Goal: Transaction & Acquisition: Book appointment/travel/reservation

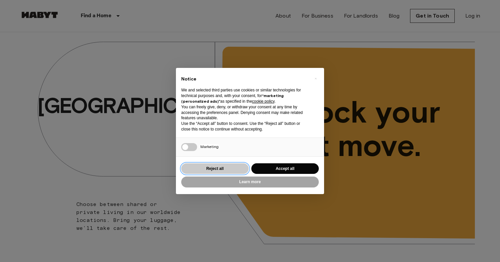
click at [203, 171] on button "Reject all" at bounding box center [214, 168] width 67 height 11
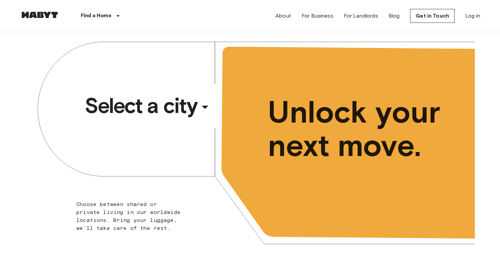
click at [204, 106] on div "​" at bounding box center [214, 112] width 68 height 14
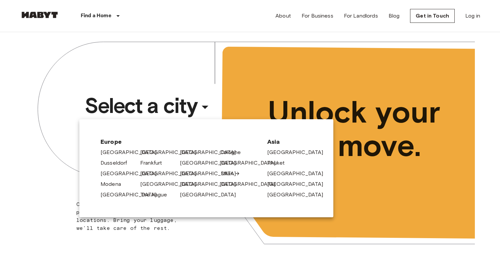
click at [227, 172] on link "Milan" at bounding box center [230, 173] width 19 height 8
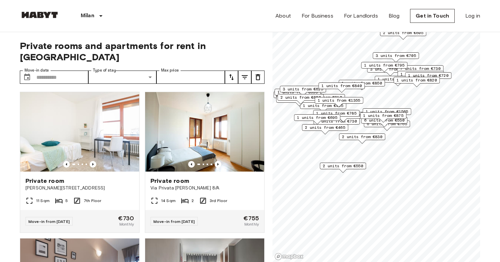
click at [343, 165] on span "2 units from €550" at bounding box center [343, 166] width 40 height 6
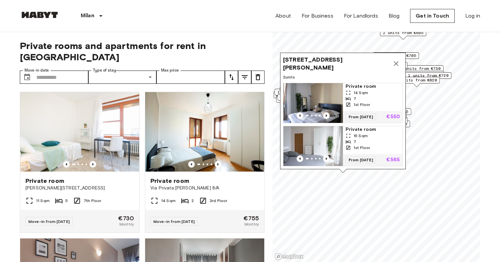
click at [329, 97] on img "Map marker" at bounding box center [313, 103] width 60 height 40
click at [396, 63] on icon "Map marker" at bounding box center [396, 63] width 5 height 5
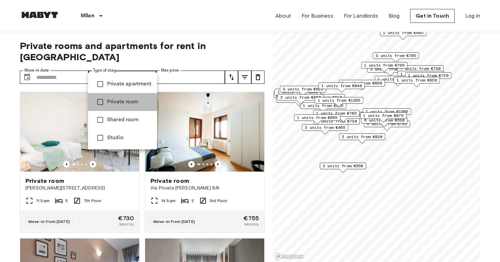
click at [121, 102] on span "Private room" at bounding box center [129, 102] width 45 height 8
type input "**********"
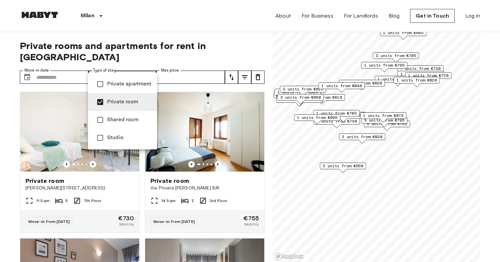
click at [244, 64] on div at bounding box center [250, 131] width 500 height 262
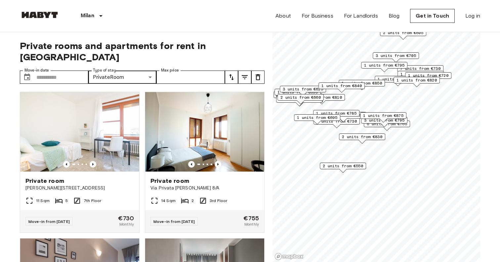
click at [242, 73] on icon "tune" at bounding box center [245, 77] width 8 height 8
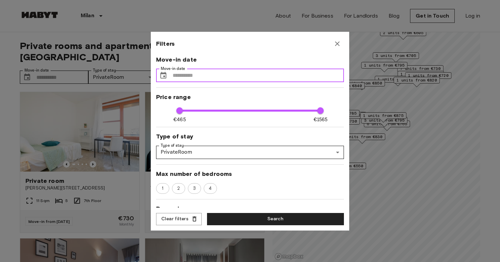
click at [234, 72] on input "Move-in date" at bounding box center [258, 75] width 171 height 13
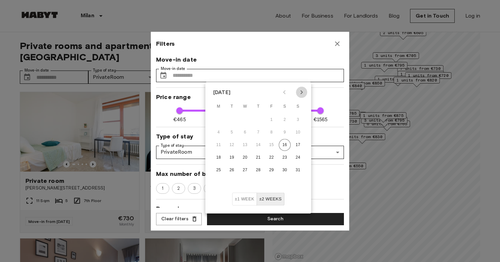
click at [299, 94] on icon "Next month" at bounding box center [302, 92] width 8 height 8
click at [258, 131] on button "11" at bounding box center [258, 132] width 12 height 12
type input "**********"
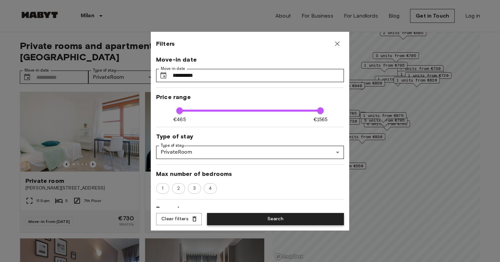
click at [255, 216] on button "Search" at bounding box center [275, 219] width 137 height 12
type input "**********"
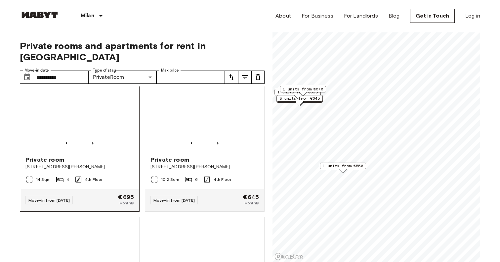
scroll to position [460, 0]
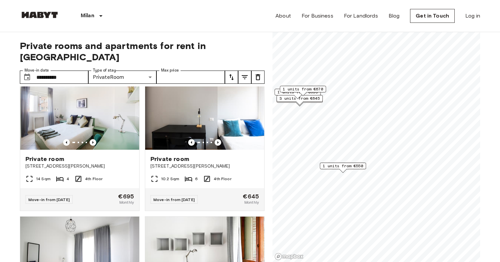
click at [337, 164] on span "1 units from €550" at bounding box center [343, 166] width 40 height 6
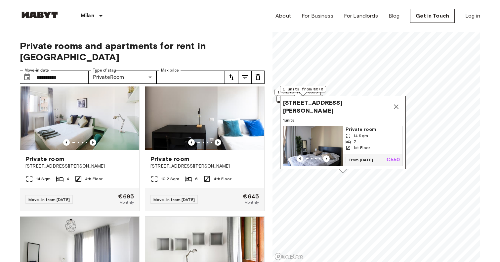
click at [352, 134] on div "14 Sqm" at bounding box center [372, 136] width 54 height 6
click at [397, 108] on icon "Map marker" at bounding box center [396, 106] width 5 height 5
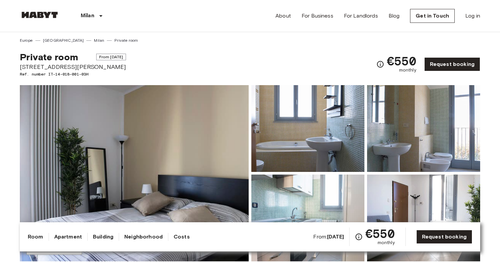
click at [185, 151] on img at bounding box center [134, 173] width 229 height 176
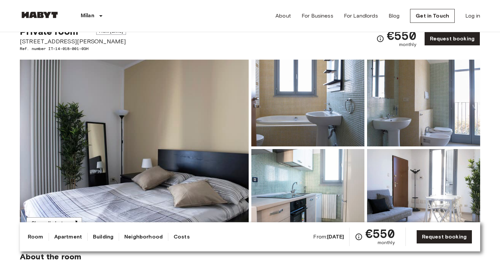
scroll to position [27, 0]
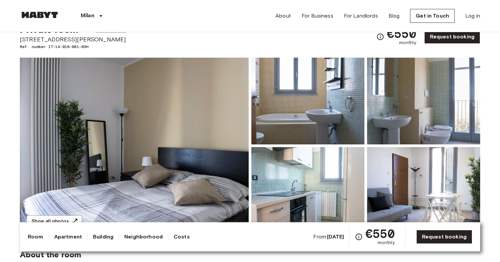
click at [382, 38] on icon "Check cost overview for full price breakdown. Please note that discounts apply …" at bounding box center [380, 37] width 8 height 8
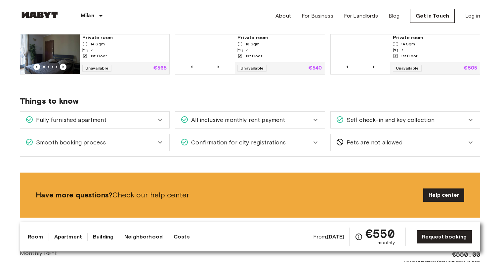
scroll to position [477, 0]
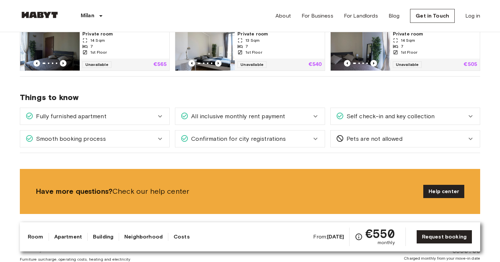
click at [135, 131] on div "Smooth booking process" at bounding box center [94, 138] width 149 height 17
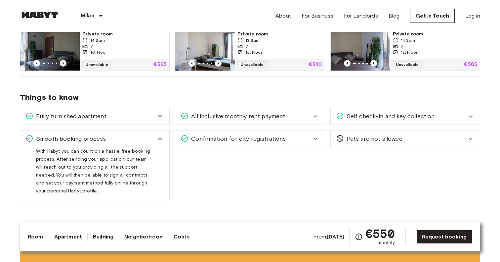
click at [135, 133] on div "Smooth booking process" at bounding box center [94, 138] width 149 height 17
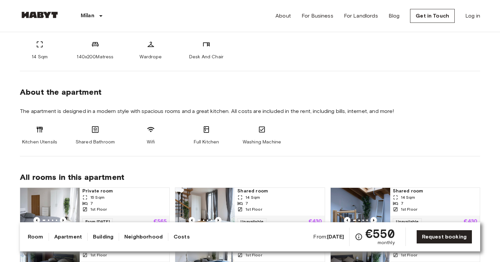
scroll to position [275, 0]
click at [174, 236] on link "Costs" at bounding box center [182, 236] width 16 height 8
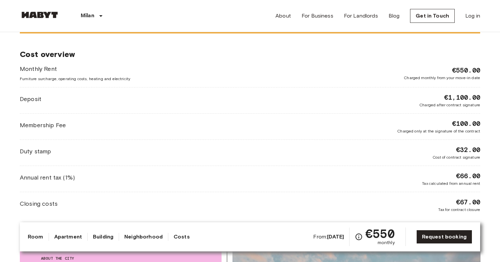
scroll to position [659, 0]
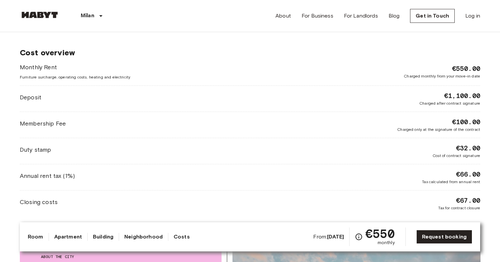
click at [132, 96] on div "Deposit €1,100.00 Charged after contract signature" at bounding box center [250, 98] width 460 height 15
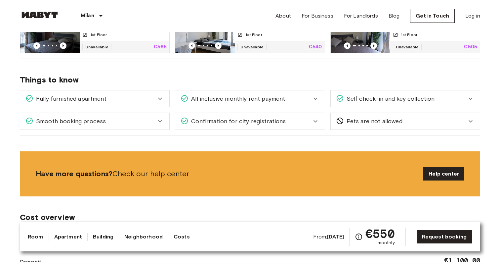
scroll to position [495, 0]
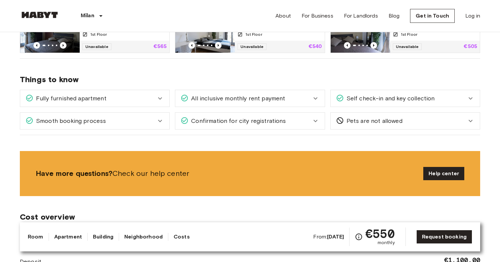
click at [285, 120] on div "Confirmation for city registrations" at bounding box center [246, 120] width 131 height 9
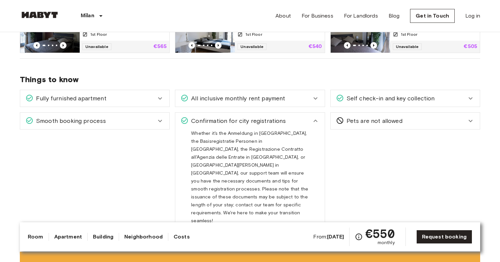
click at [297, 98] on div "All inclusive monthly rent payment" at bounding box center [246, 98] width 131 height 9
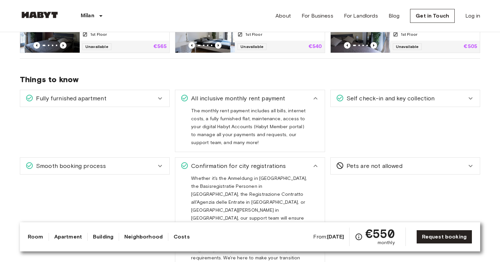
click at [356, 102] on div "Self check-in and key collection" at bounding box center [405, 98] width 149 height 17
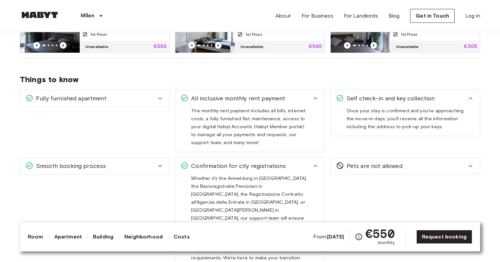
click at [143, 167] on div "Smooth booking process" at bounding box center [90, 165] width 131 height 9
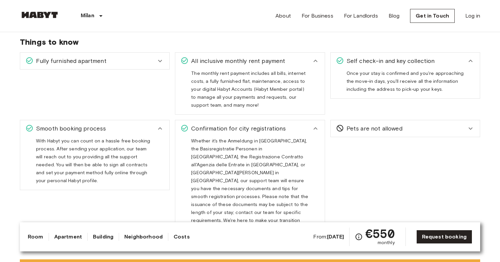
scroll to position [504, 0]
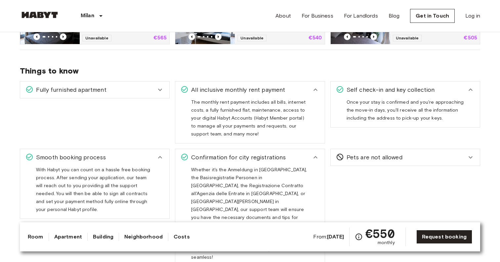
click at [151, 93] on div "Fully furnished apartment" at bounding box center [90, 89] width 131 height 9
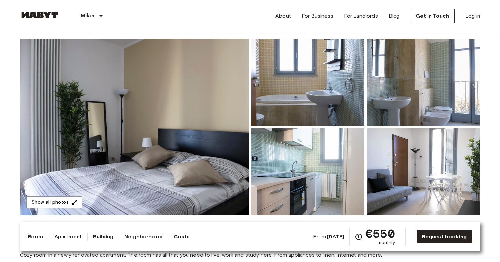
scroll to position [0, 0]
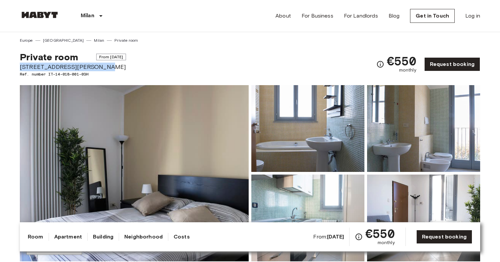
drag, startPoint x: 94, startPoint y: 67, endPoint x: 20, endPoint y: 66, distance: 73.4
click at [20, 66] on span "Via Giuseppe De Finetti 13" at bounding box center [73, 66] width 106 height 9
copy span "Via Giuseppe De Finetti 13"
click at [222, 52] on div "Private room From Sep 1 2025 Via Giuseppe De Finetti 13 Ref. number IT-14-018-0…" at bounding box center [250, 60] width 460 height 34
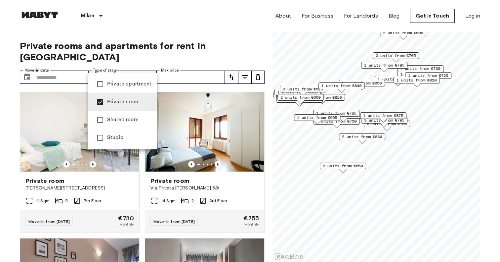
click at [102, 69] on div at bounding box center [250, 131] width 500 height 262
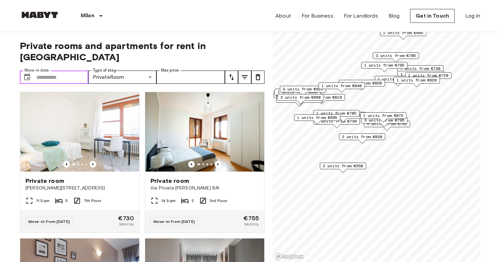
click at [66, 70] on input "Move-in date" at bounding box center [62, 76] width 52 height 13
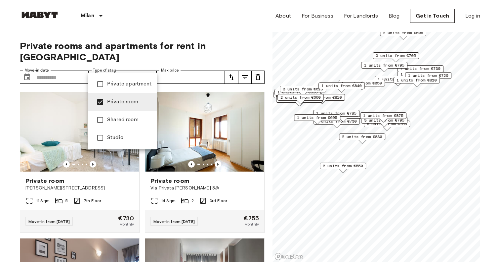
click at [112, 81] on span "Private apartment" at bounding box center [129, 84] width 45 height 8
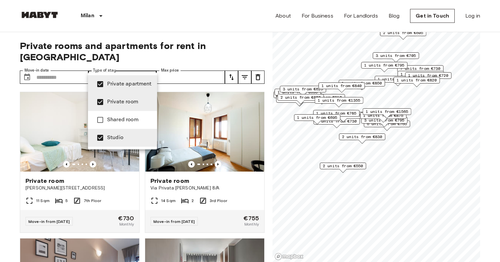
type input "**********"
click at [107, 67] on div at bounding box center [250, 131] width 500 height 262
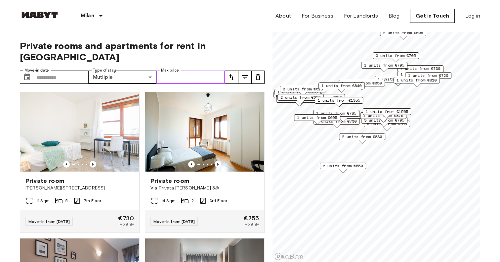
click at [199, 70] on input "Max price" at bounding box center [190, 76] width 68 height 13
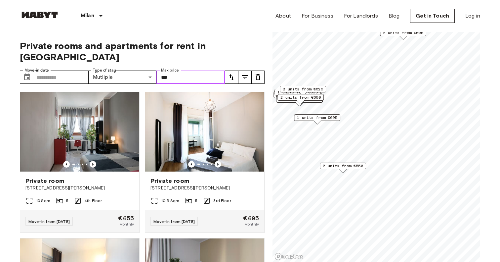
type input "***"
click at [247, 44] on span "Private rooms and apartments for rent in [GEOGRAPHIC_DATA]" at bounding box center [142, 51] width 245 height 22
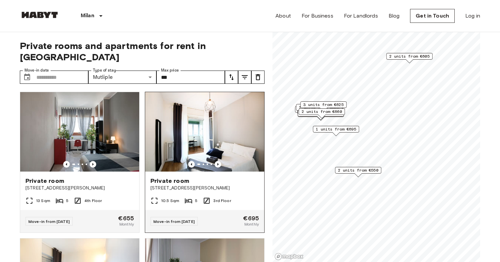
click at [169, 116] on img at bounding box center [204, 131] width 119 height 79
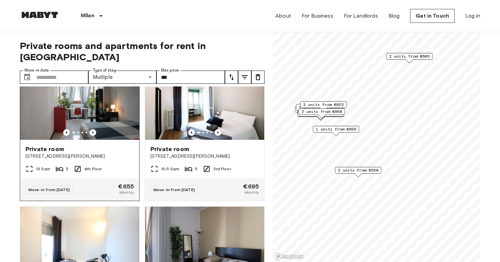
scroll to position [31, 0]
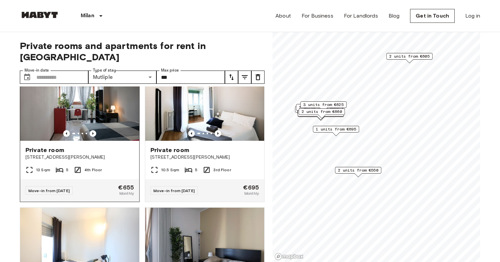
click at [97, 153] on div "Private room Via Carlo Marx 36" at bounding box center [79, 153] width 119 height 25
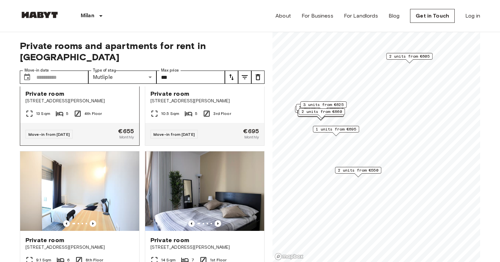
scroll to position [147, 0]
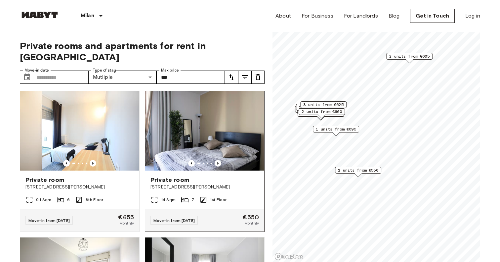
click at [197, 117] on img at bounding box center [204, 130] width 119 height 79
click at [186, 134] on img at bounding box center [204, 130] width 119 height 79
click at [186, 138] on img at bounding box center [204, 130] width 119 height 79
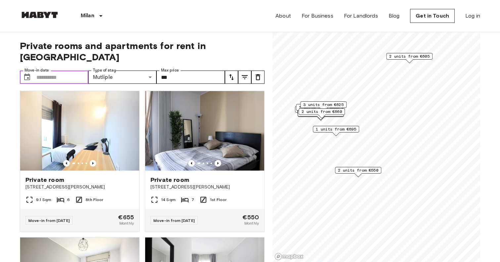
click at [50, 70] on input "Move-in date" at bounding box center [62, 76] width 52 height 13
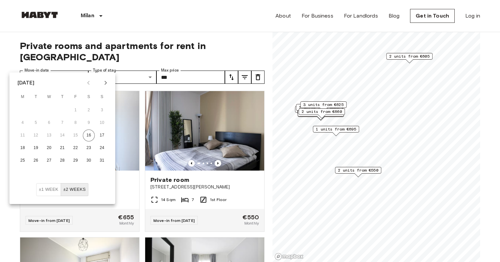
click at [108, 82] on icon "Next month" at bounding box center [106, 83] width 8 height 8
click at [61, 120] on button "11" at bounding box center [63, 123] width 12 height 12
type input "**********"
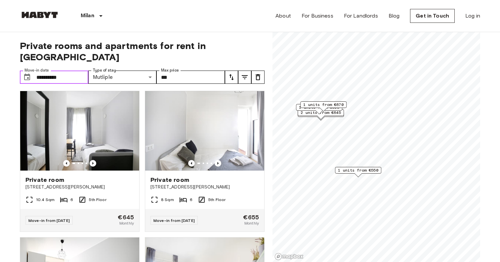
scroll to position [1, 0]
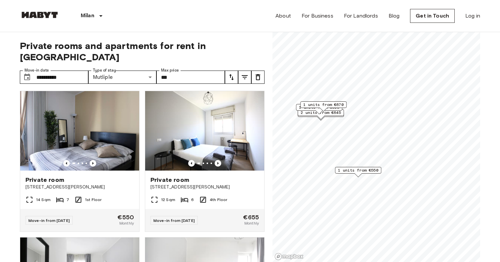
click at [160, 36] on div "**********" at bounding box center [142, 147] width 245 height 230
click at [231, 73] on icon "tune" at bounding box center [231, 77] width 8 height 8
click at [240, 80] on li "Earliest availability" at bounding box center [258, 78] width 66 height 12
click at [83, 130] on img at bounding box center [79, 130] width 119 height 79
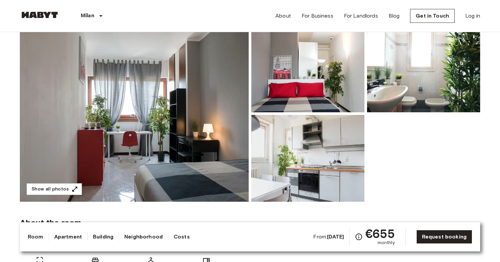
scroll to position [52, 0]
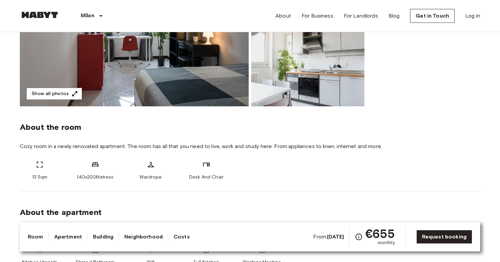
click at [103, 236] on link "Building" at bounding box center [103, 236] width 20 height 8
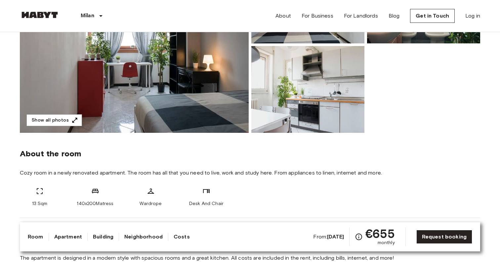
scroll to position [140, 0]
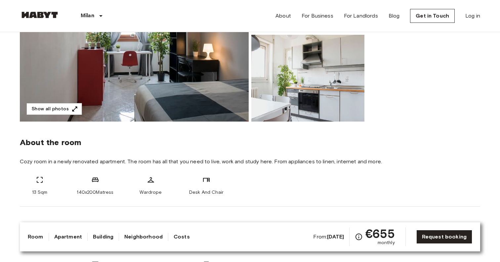
click at [136, 233] on link "Neighborhood" at bounding box center [143, 236] width 38 height 8
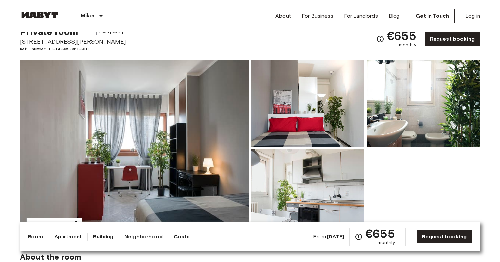
scroll to position [0, 0]
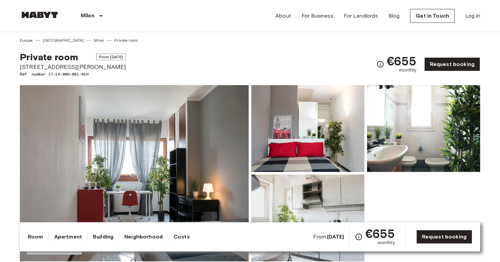
click at [164, 123] on img at bounding box center [134, 173] width 229 height 176
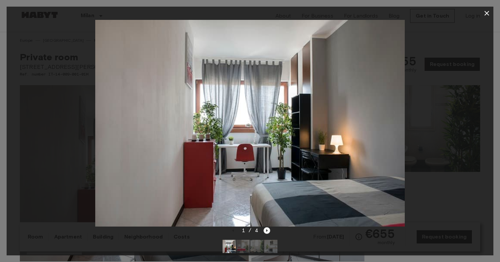
click at [267, 230] on icon "Next image" at bounding box center [266, 230] width 7 height 7
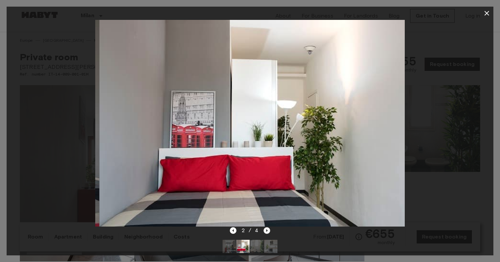
click at [267, 230] on icon "Next image" at bounding box center [266, 230] width 7 height 7
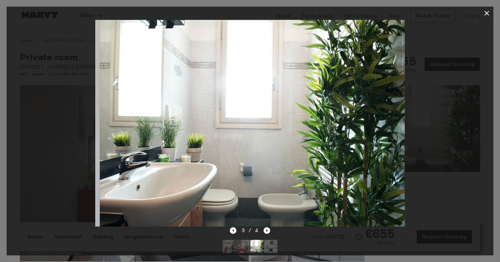
click at [267, 230] on icon "Next image" at bounding box center [266, 230] width 7 height 7
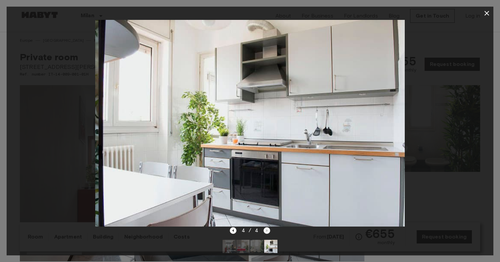
click at [267, 230] on div "4 / 4" at bounding box center [250, 230] width 41 height 8
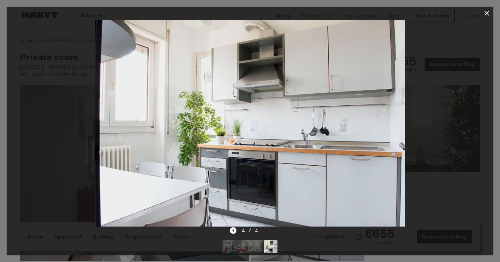
click at [464, 104] on div at bounding box center [250, 123] width 487 height 206
click at [487, 16] on icon "button" at bounding box center [487, 13] width 8 height 8
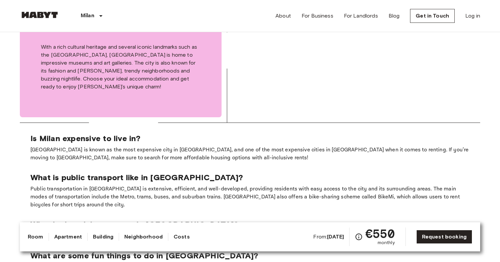
scroll to position [945, 0]
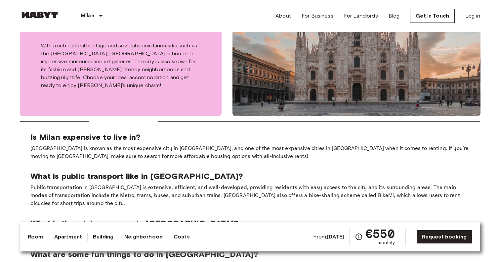
click at [286, 16] on link "About" at bounding box center [283, 16] width 16 height 8
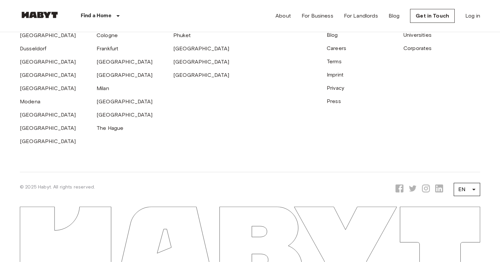
scroll to position [2067, 0]
click at [330, 91] on link "Privacy" at bounding box center [336, 88] width 18 height 6
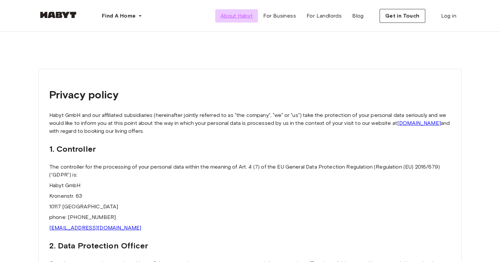
click at [236, 13] on span "About Habyt" at bounding box center [237, 16] width 32 height 8
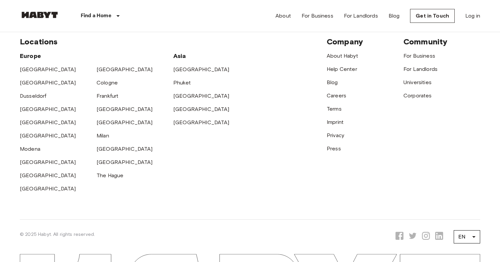
scroll to position [2077, 0]
click at [336, 108] on link "Terms" at bounding box center [334, 108] width 15 height 6
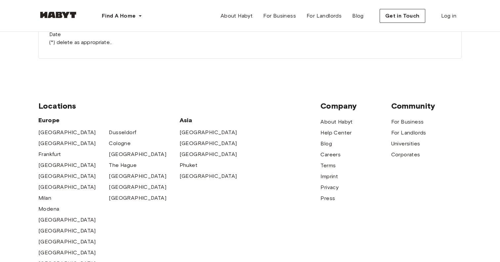
scroll to position [1775, 0]
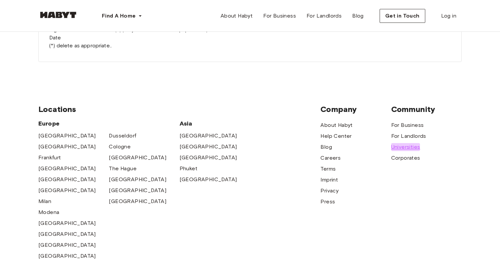
click at [404, 143] on span "Universities" at bounding box center [405, 147] width 29 height 8
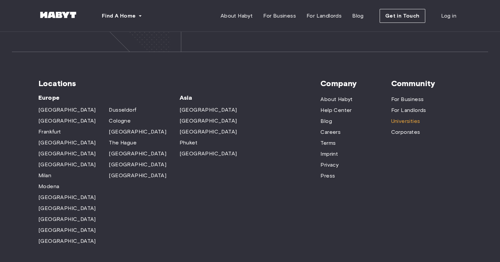
scroll to position [2035, 0]
click at [313, 16] on span "For Landlords" at bounding box center [323, 16] width 35 height 8
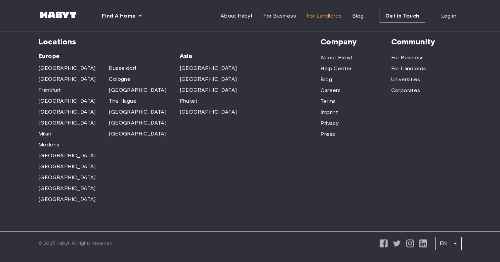
scroll to position [2078, 0]
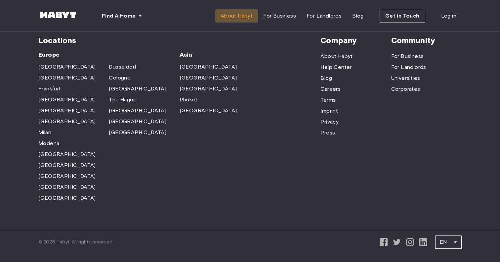
click at [227, 14] on span "About Habyt" at bounding box center [237, 16] width 32 height 8
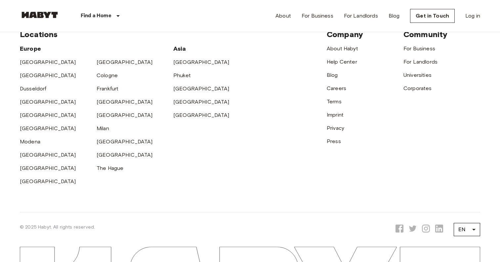
scroll to position [2073, 0]
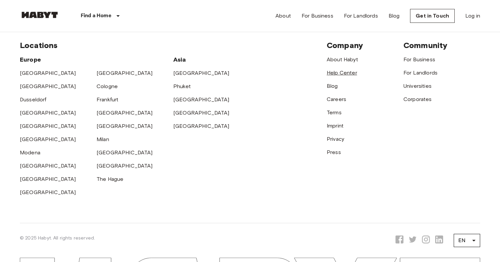
click at [336, 72] on link "Help Center" at bounding box center [342, 72] width 30 height 6
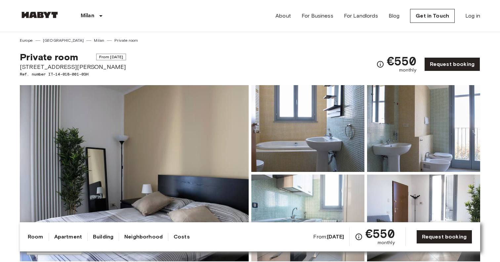
click at [140, 169] on img at bounding box center [134, 173] width 229 height 176
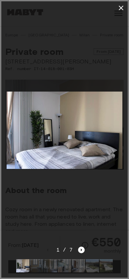
click at [121, 9] on icon "button" at bounding box center [121, 8] width 5 height 5
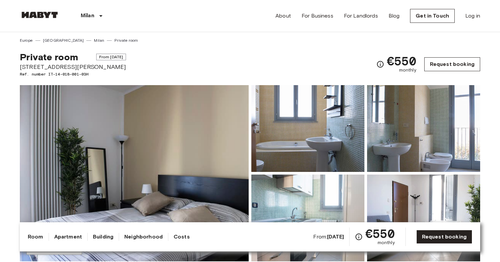
click at [448, 60] on link "Request booking" at bounding box center [452, 64] width 56 height 14
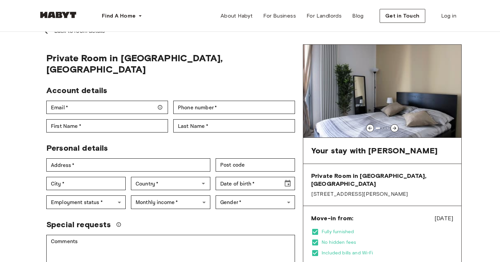
scroll to position [6, 0]
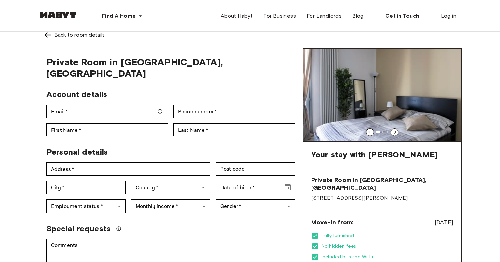
click at [66, 38] on div "Back to room details" at bounding box center [79, 35] width 51 height 8
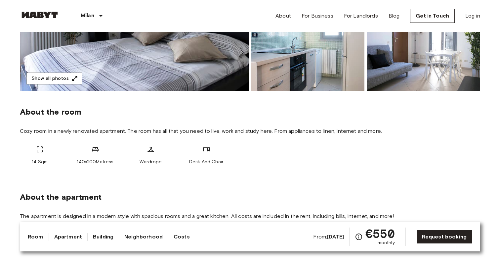
scroll to position [172, 0]
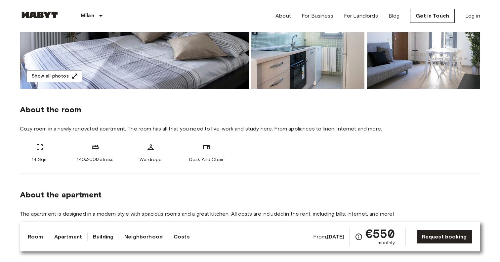
click at [179, 236] on link "Costs" at bounding box center [182, 236] width 16 height 8
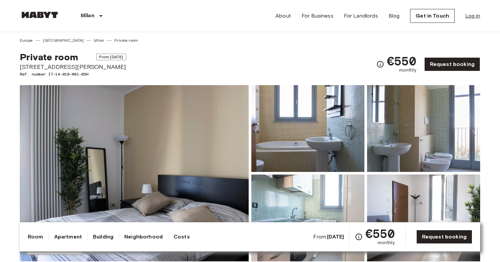
click at [473, 18] on link "Log in" at bounding box center [472, 16] width 15 height 8
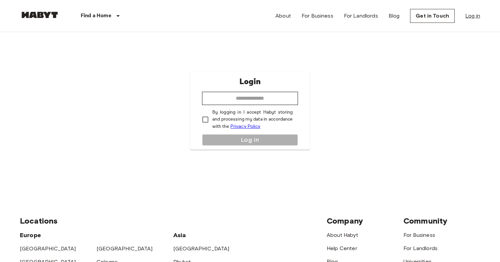
click at [466, 14] on link "Log in" at bounding box center [472, 16] width 15 height 8
click at [286, 16] on link "About" at bounding box center [283, 16] width 16 height 8
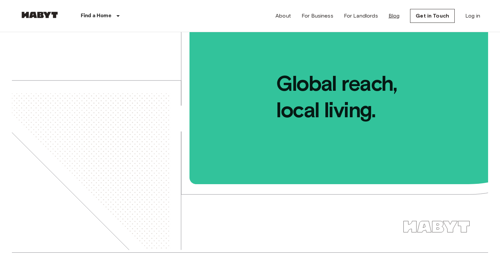
click at [393, 15] on link "Blog" at bounding box center [393, 16] width 11 height 8
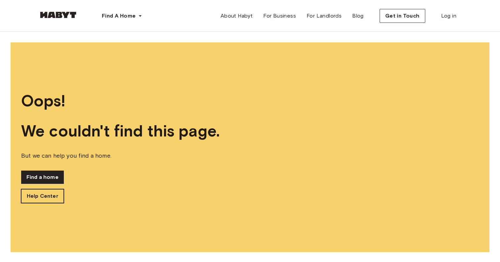
click at [39, 192] on link "Help Center" at bounding box center [42, 196] width 43 height 14
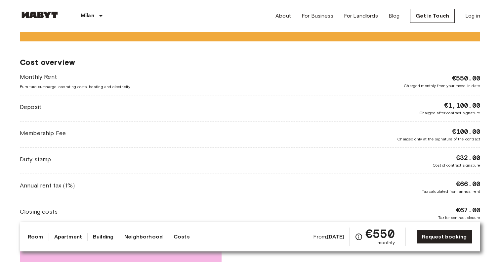
scroll to position [650, 0]
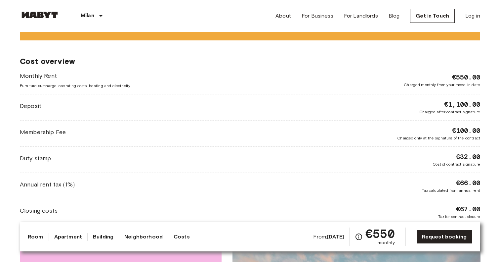
click at [48, 106] on div "Deposit €1,100.00 Charged after contract signature" at bounding box center [250, 107] width 460 height 15
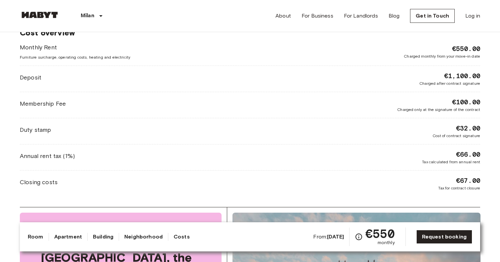
scroll to position [679, 0]
